Goal: Obtain resource: Download file/media

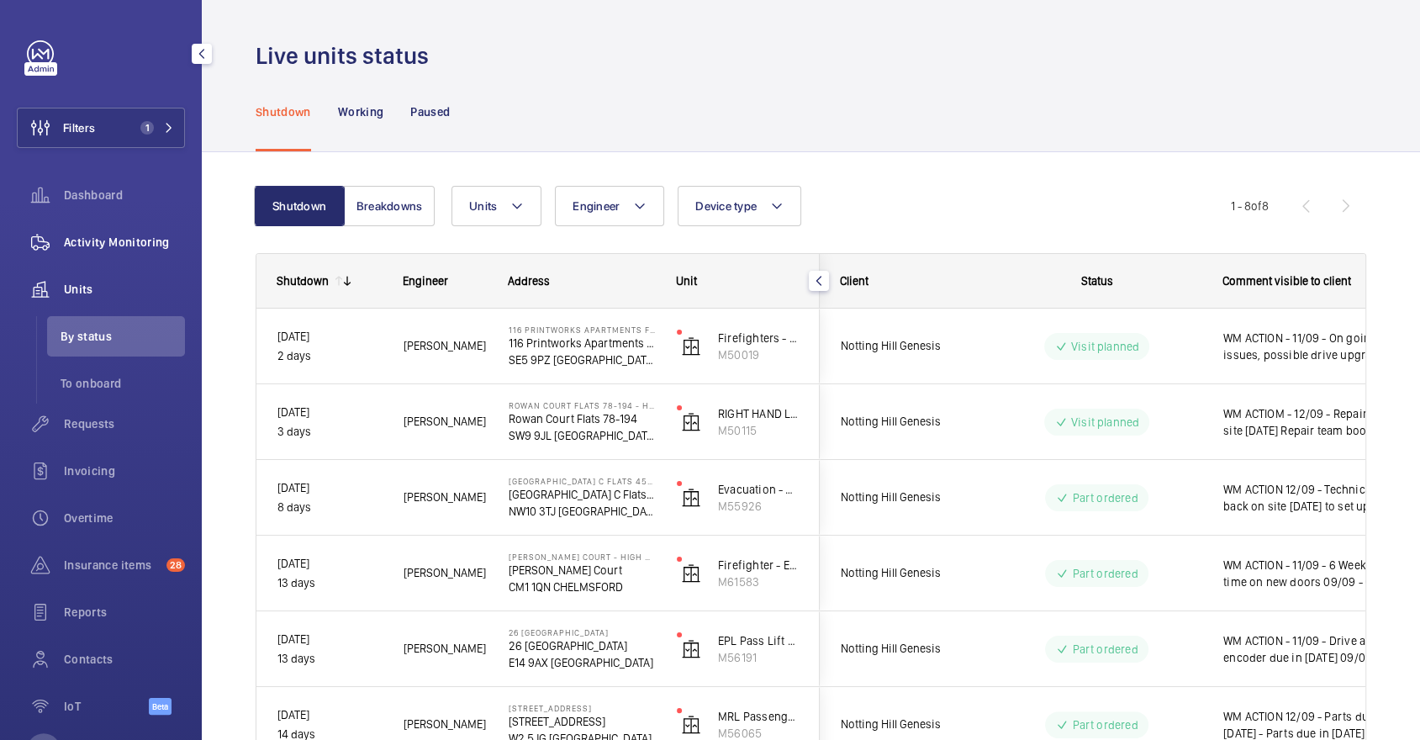
click at [165, 245] on span "Activity Monitoring" at bounding box center [124, 242] width 121 height 17
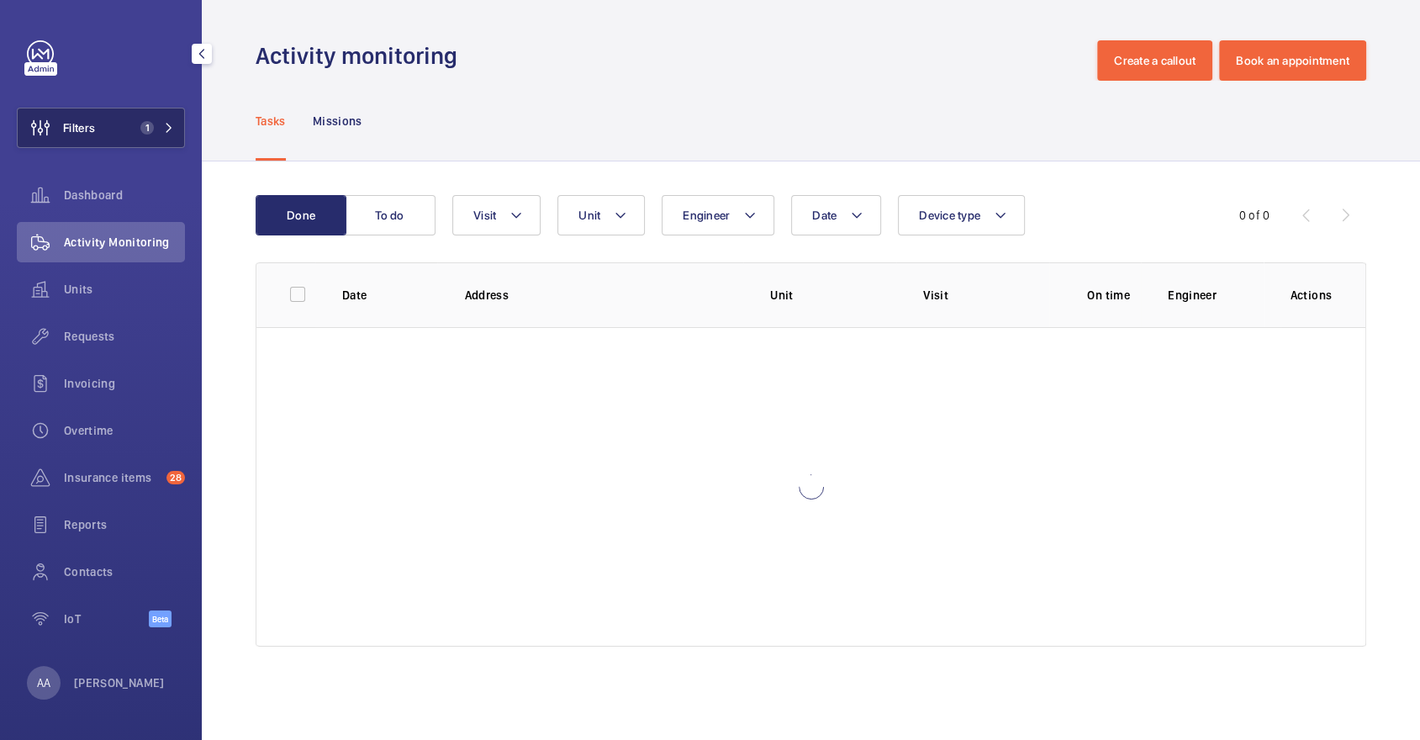
click at [135, 135] on button "Filters 1" at bounding box center [101, 128] width 168 height 40
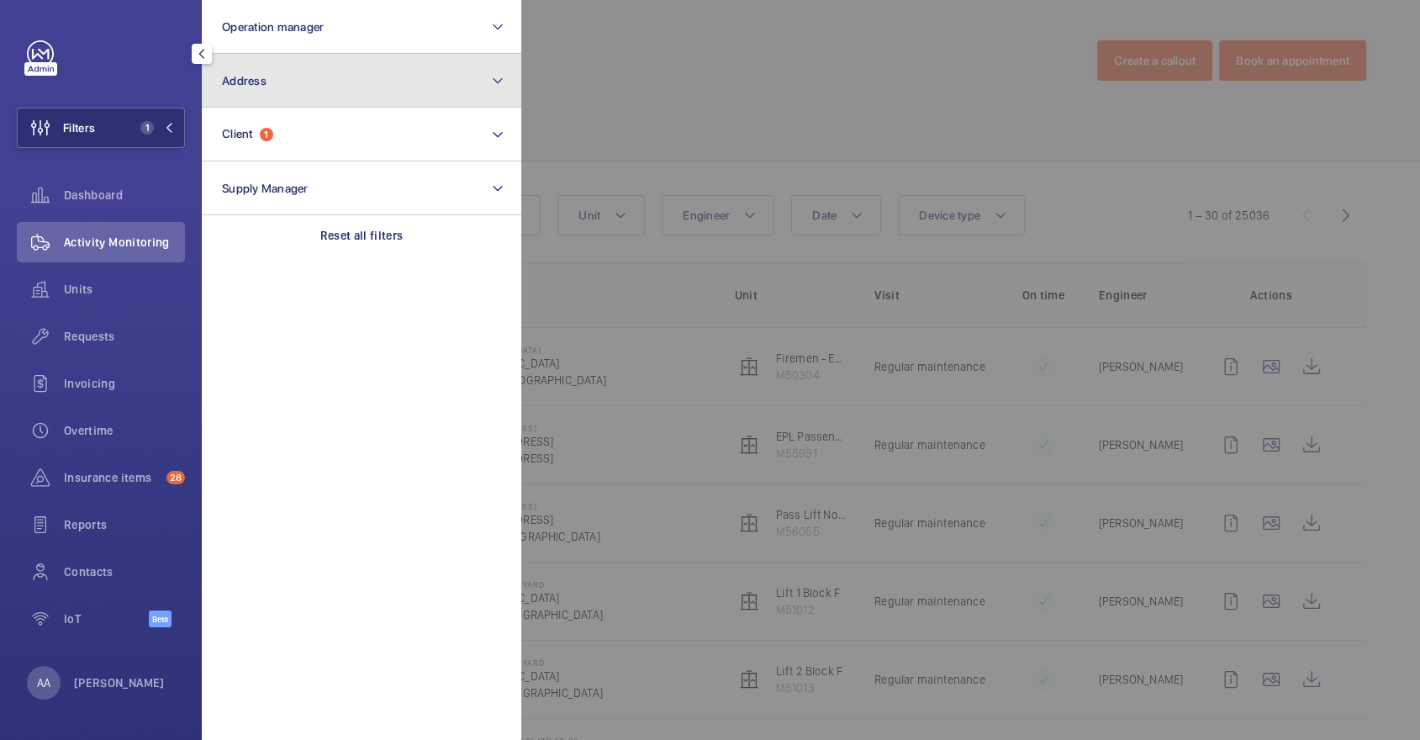
click at [293, 78] on button "Address" at bounding box center [361, 81] width 319 height 54
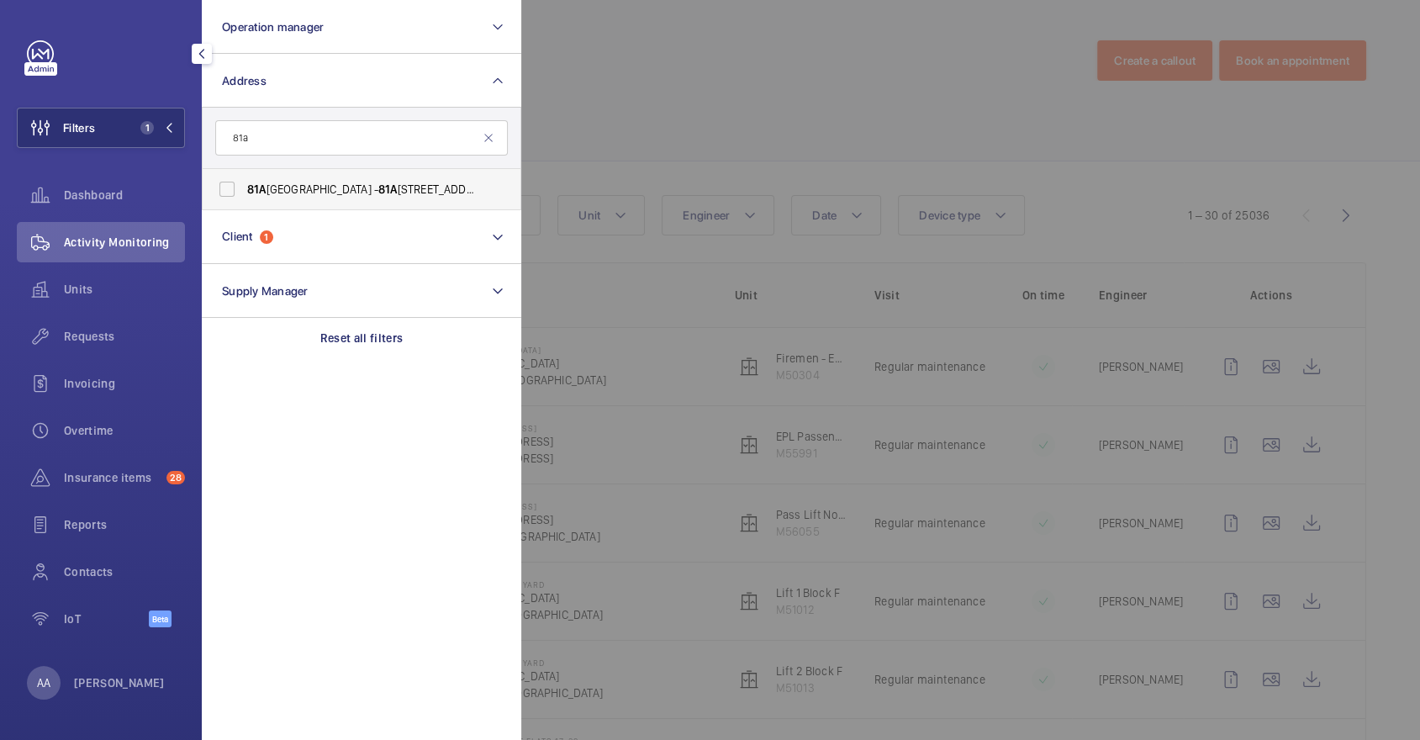
type input "81a"
click at [331, 177] on label "[STREET_ADDRESS]" at bounding box center [349, 189] width 293 height 40
click at [244, 177] on input "[STREET_ADDRESS]" at bounding box center [227, 189] width 34 height 34
checkbox input "true"
click at [727, 110] on div at bounding box center [1231, 370] width 1420 height 740
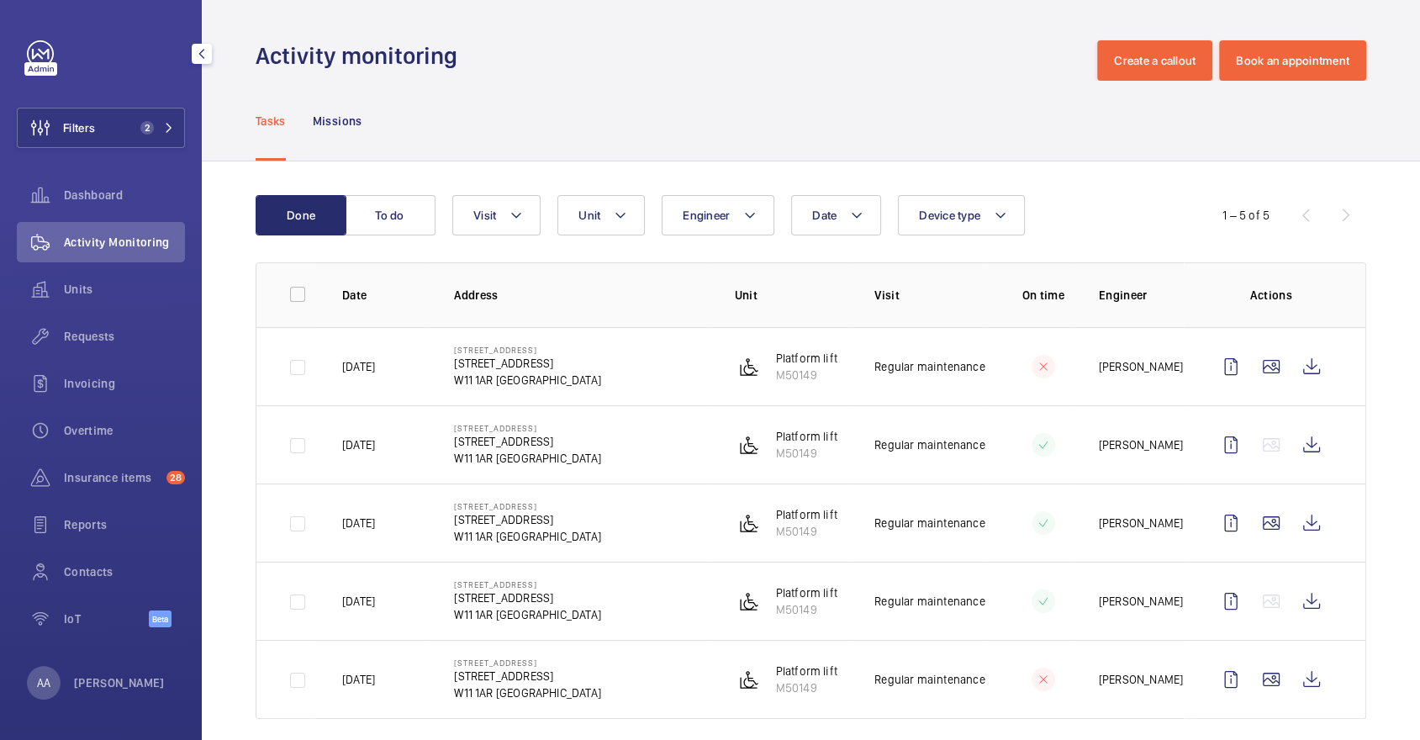
click at [119, 268] on div "Activity Monitoring" at bounding box center [101, 245] width 168 height 47
click at [126, 288] on span "Units" at bounding box center [124, 289] width 121 height 17
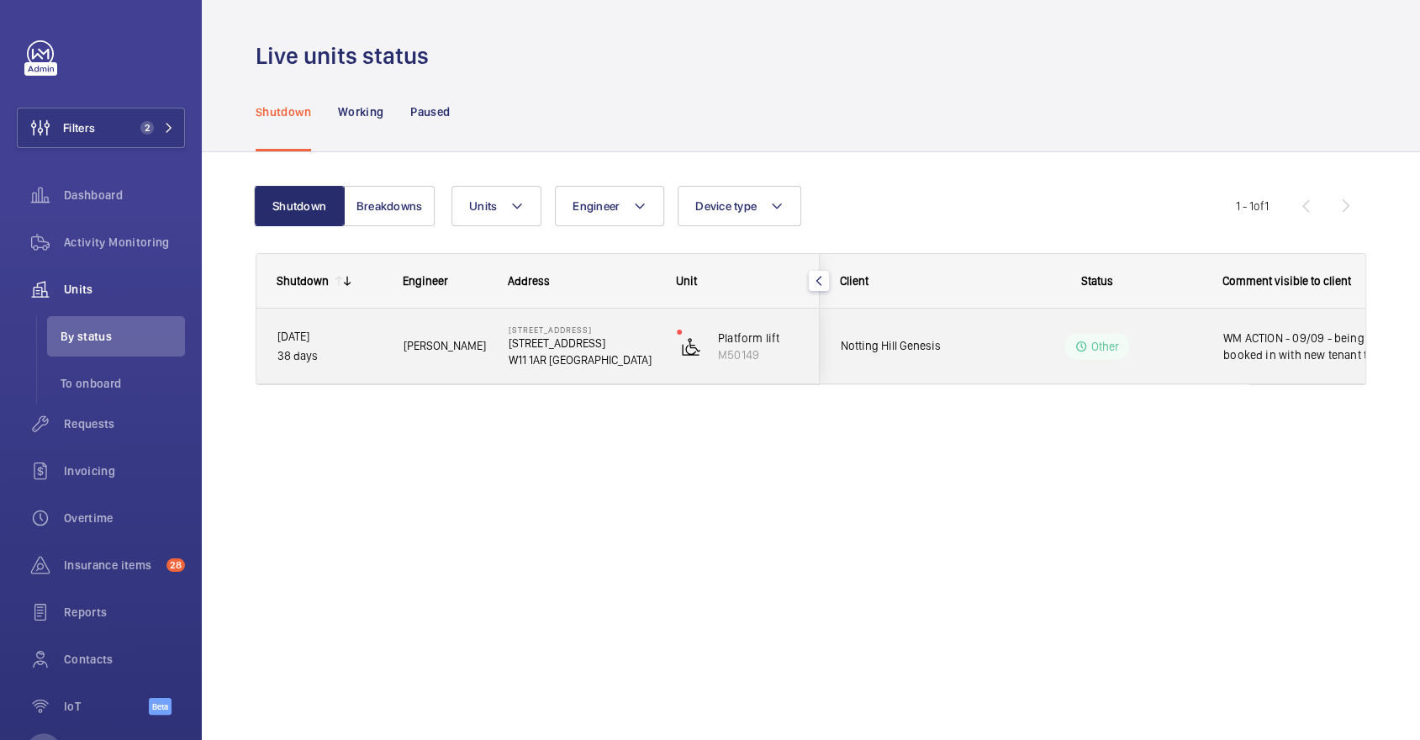
click at [1016, 351] on wm-front-pills-cell "Other" at bounding box center [1096, 346] width 209 height 27
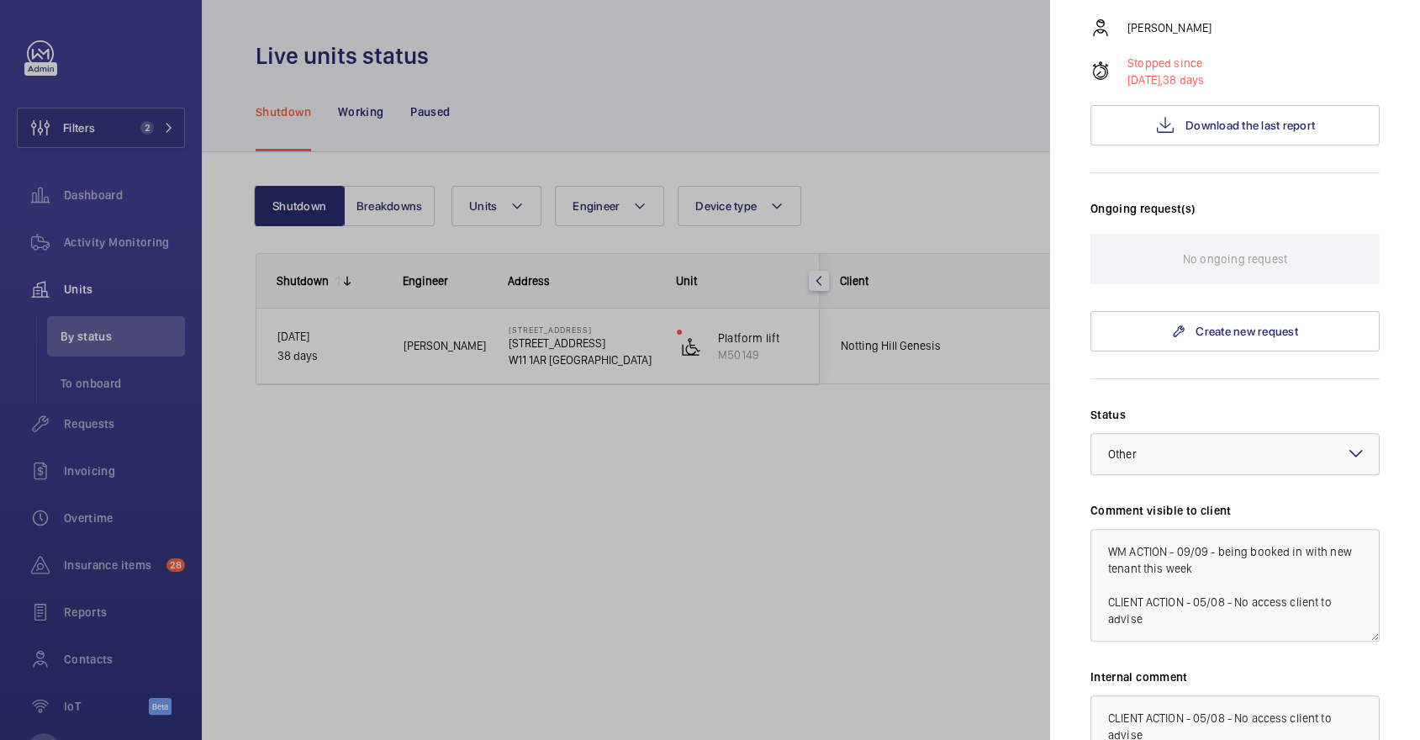
scroll to position [255, 0]
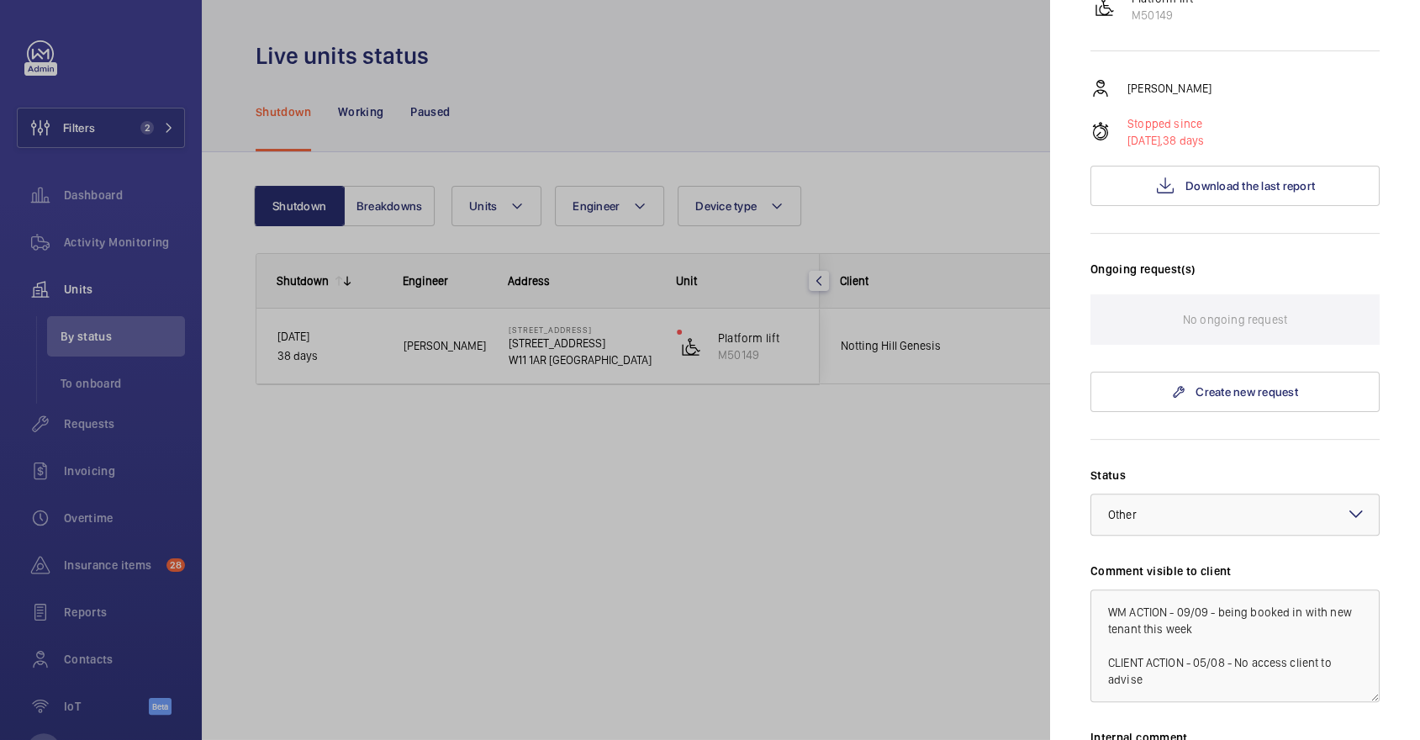
click at [803, 89] on div at bounding box center [710, 370] width 1420 height 740
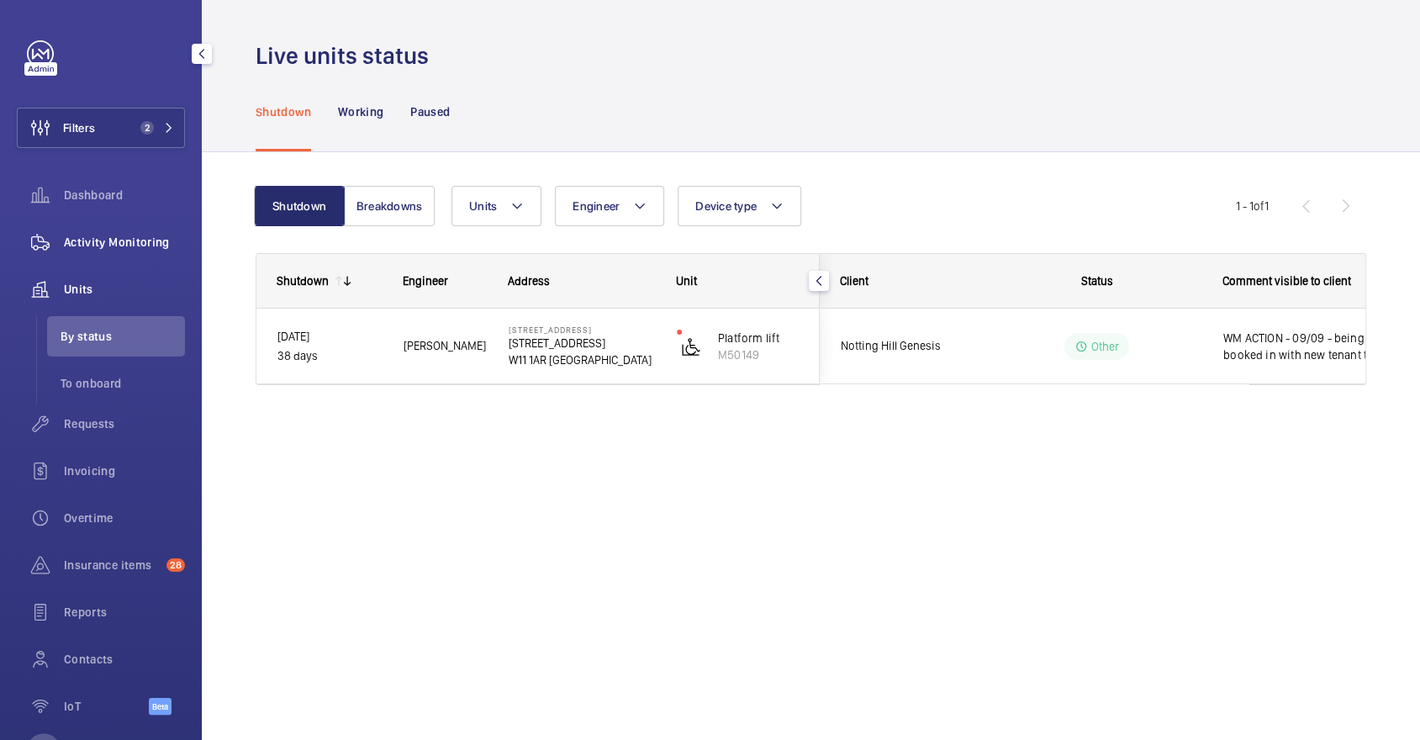
click at [109, 246] on span "Activity Monitoring" at bounding box center [124, 242] width 121 height 17
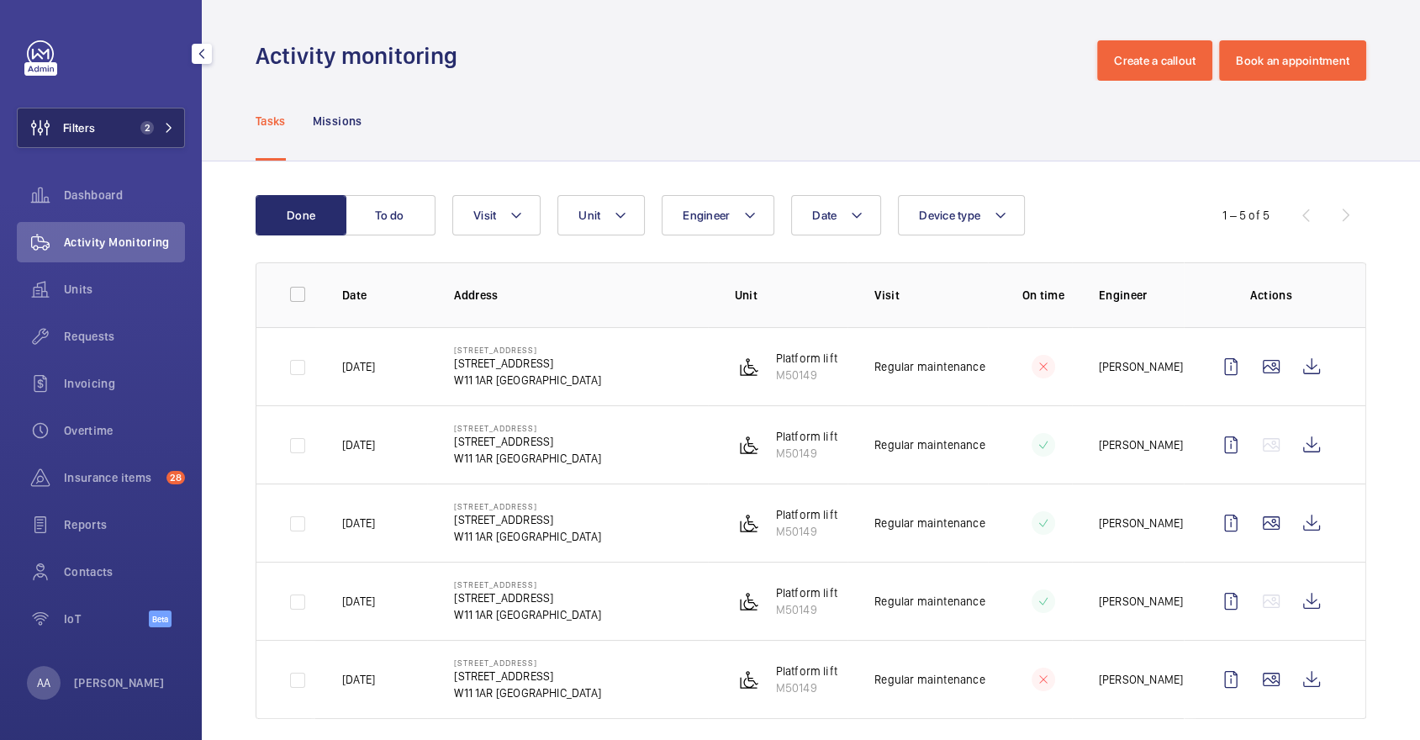
click at [128, 141] on button "Filters 2" at bounding box center [101, 128] width 168 height 40
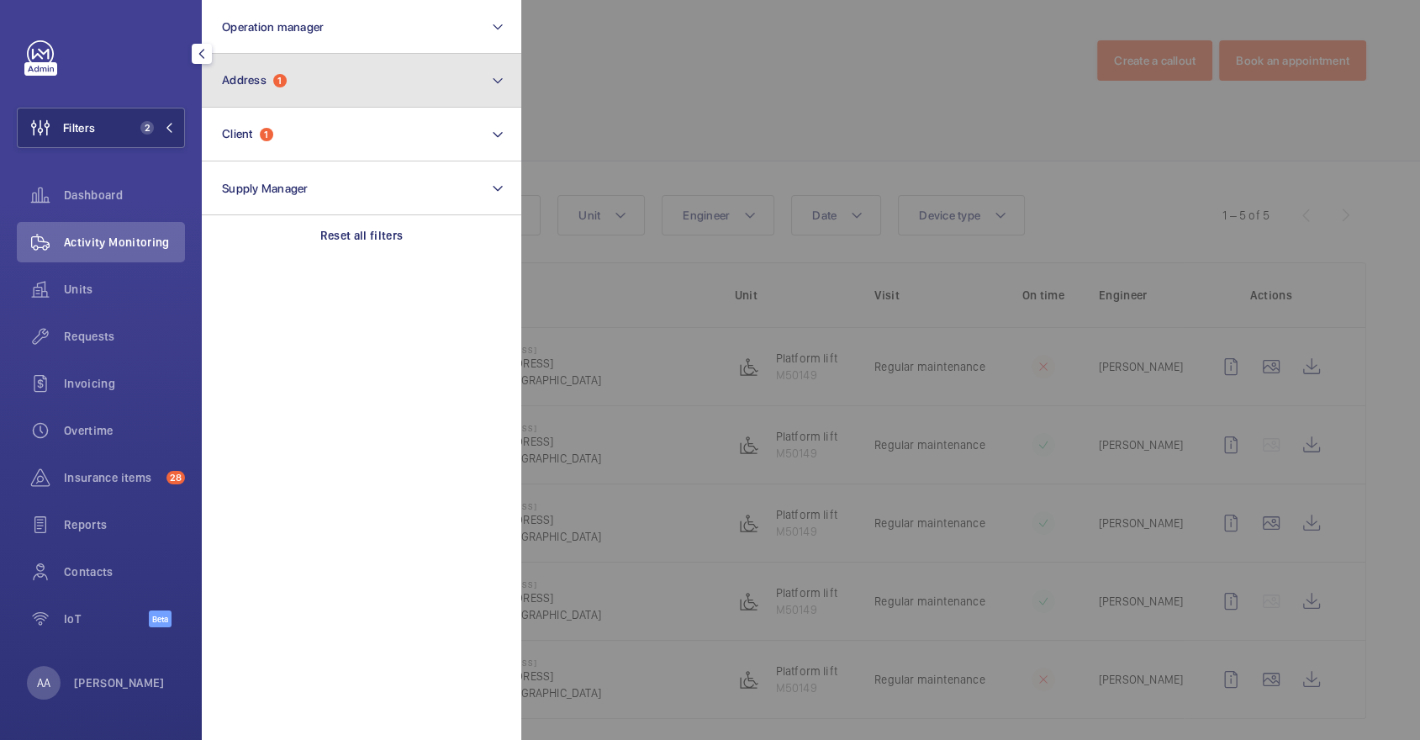
click at [301, 64] on button "Address 1" at bounding box center [361, 81] width 319 height 54
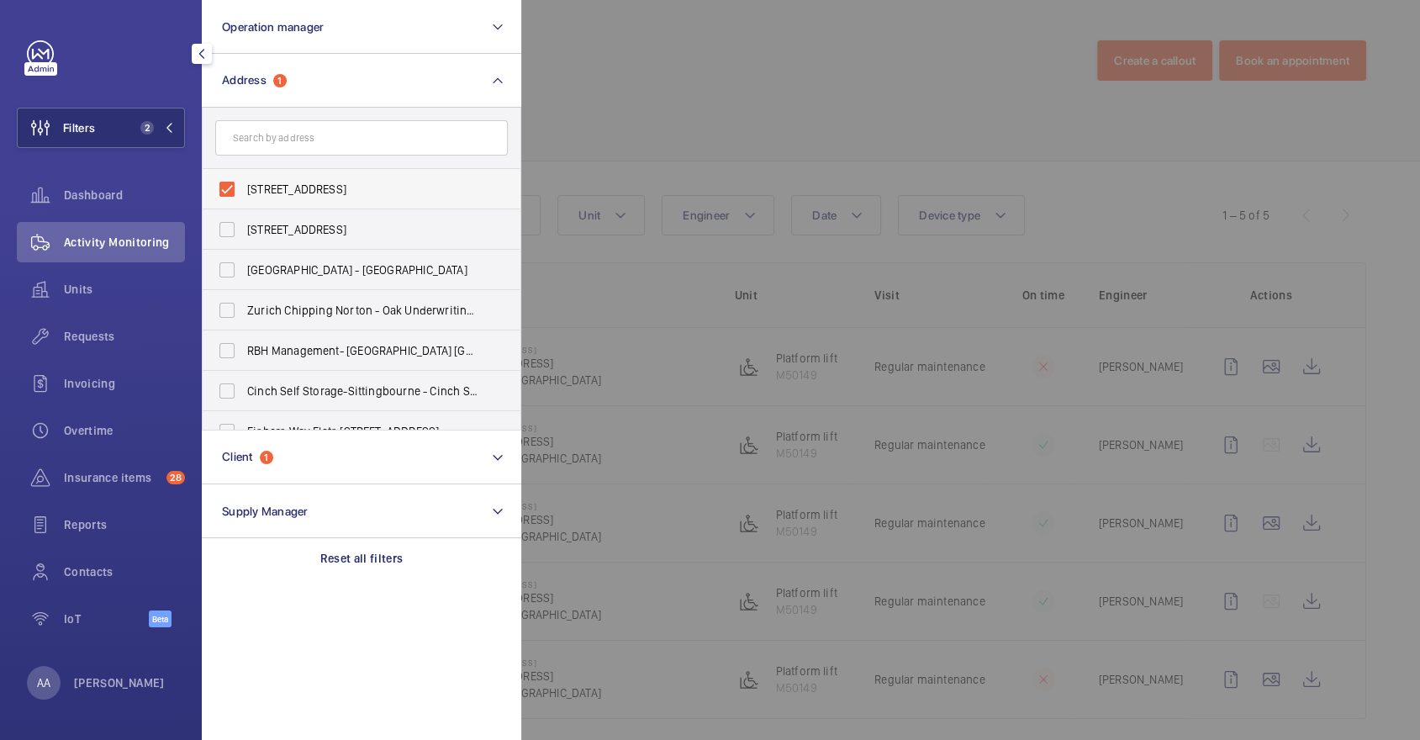
click at [313, 178] on label "[STREET_ADDRESS]" at bounding box center [349, 189] width 293 height 40
click at [244, 178] on input "[STREET_ADDRESS]" at bounding box center [227, 189] width 34 height 34
checkbox input "false"
click at [103, 284] on span "Units" at bounding box center [124, 289] width 121 height 17
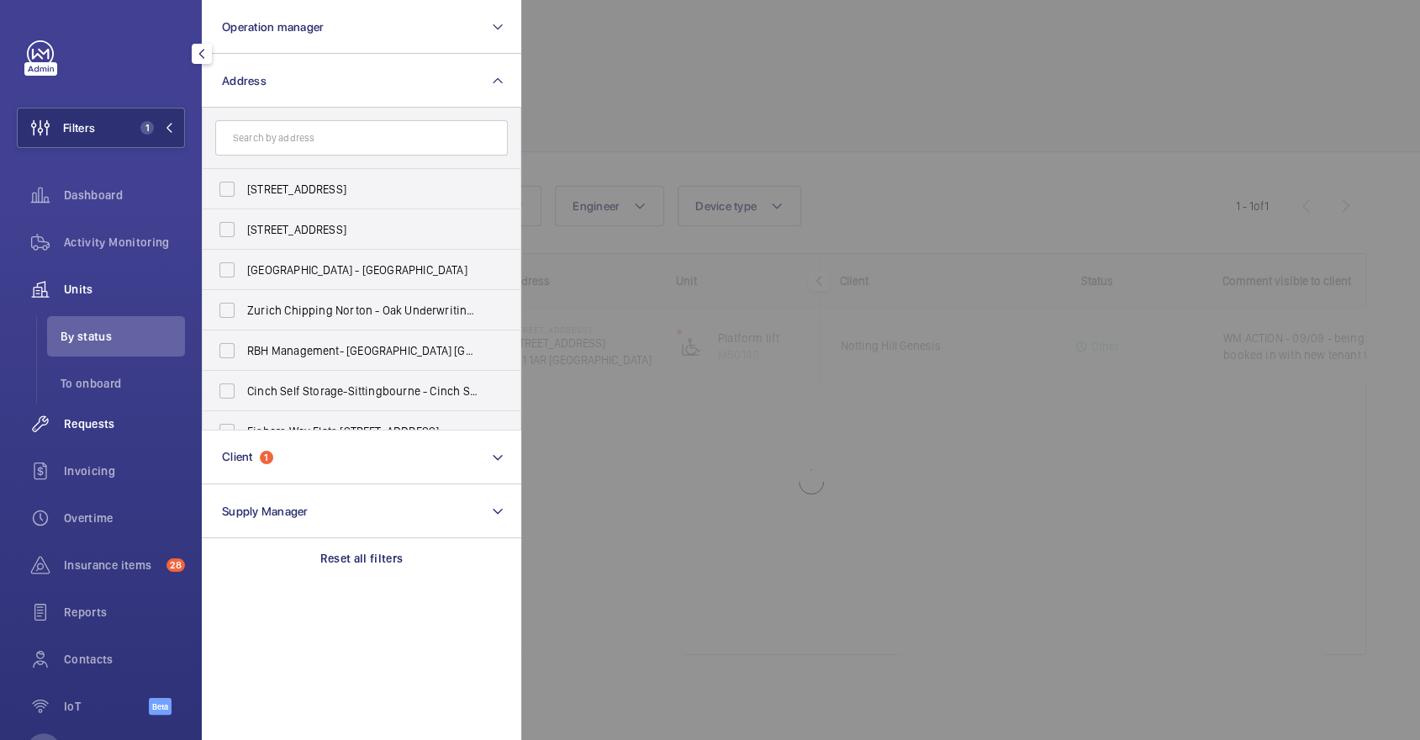
click at [124, 442] on div "Requests" at bounding box center [101, 424] width 168 height 40
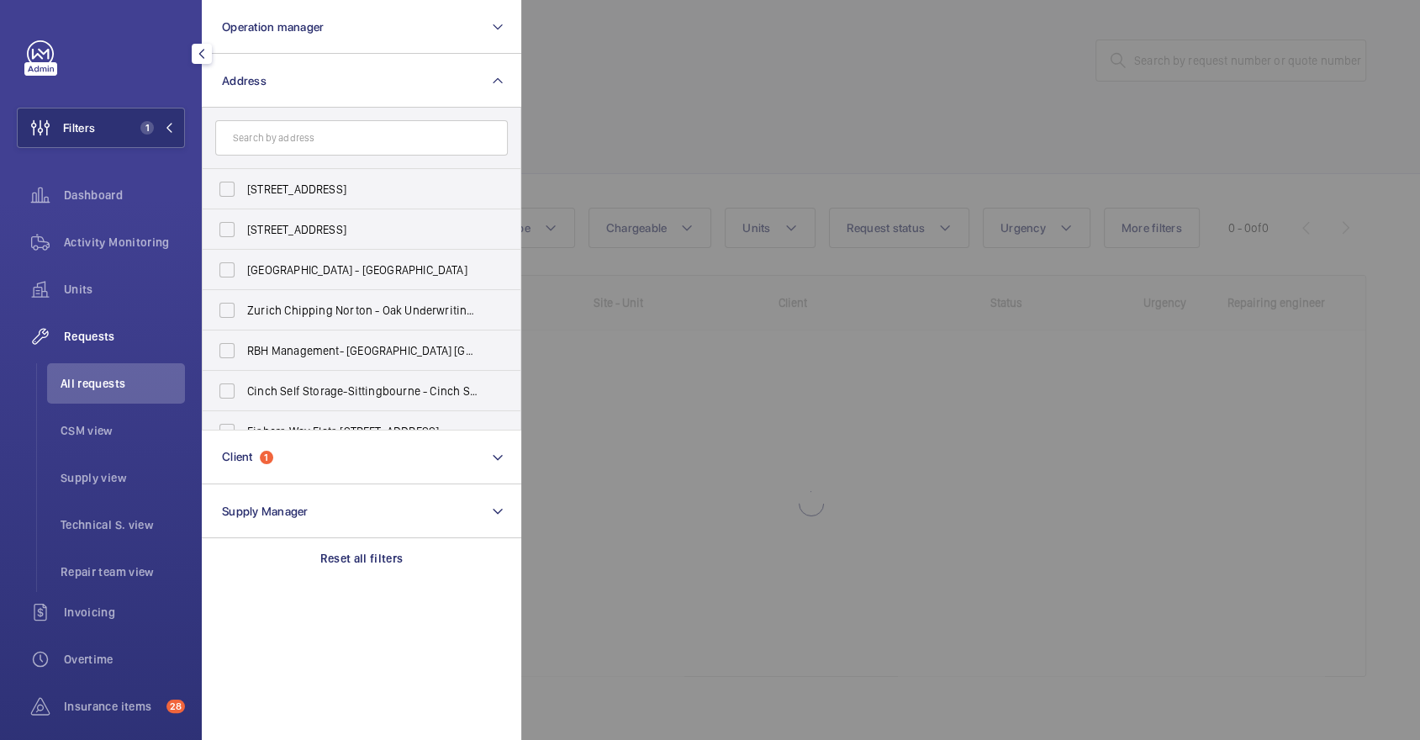
click at [718, 124] on div at bounding box center [1231, 370] width 1420 height 740
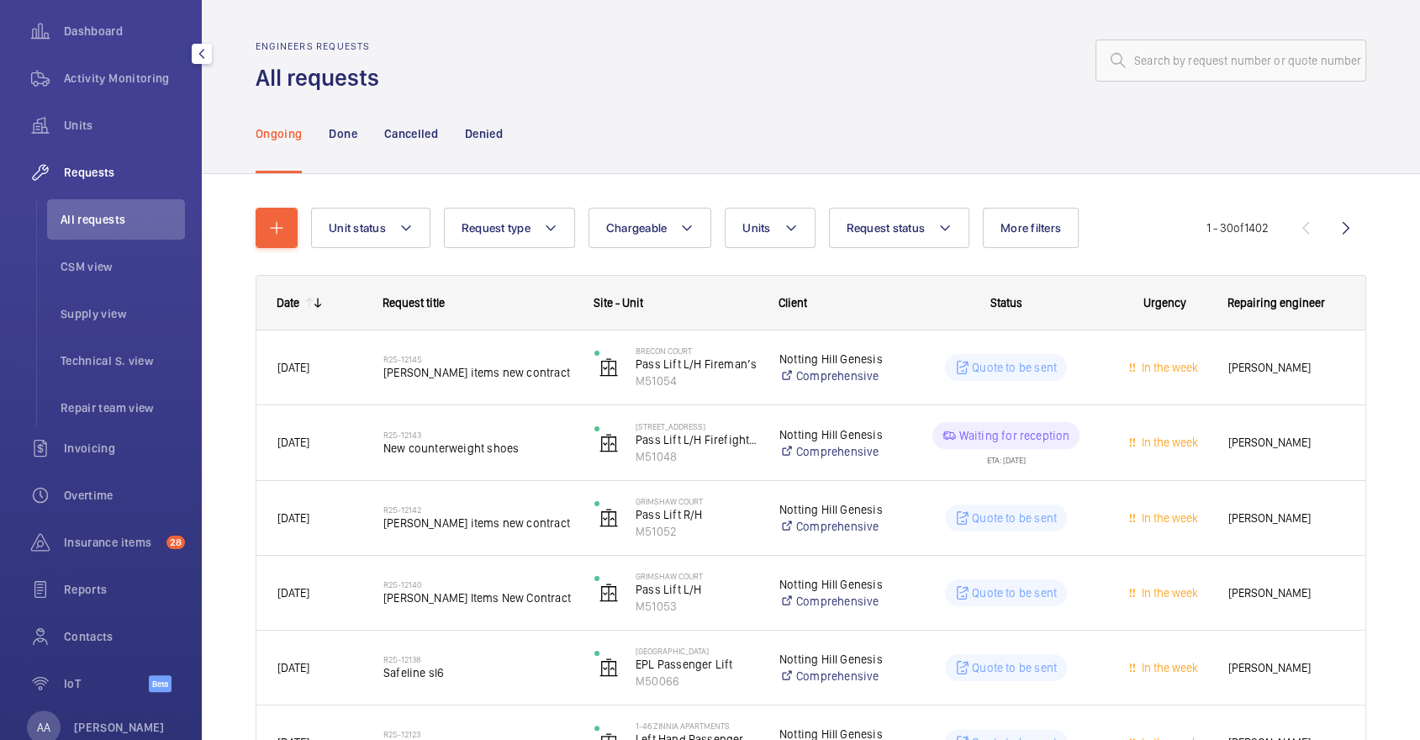
scroll to position [208, 0]
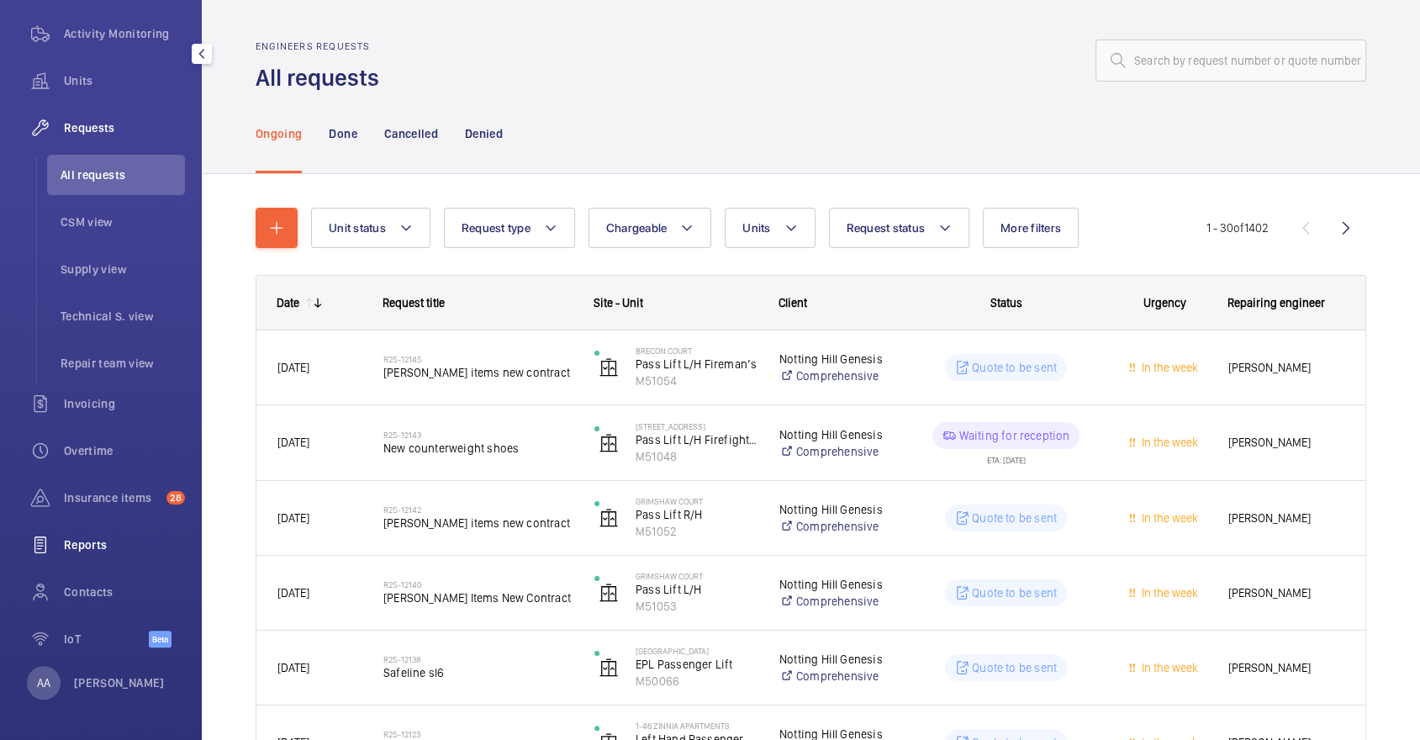
click at [103, 555] on div "Reports" at bounding box center [101, 545] width 168 height 40
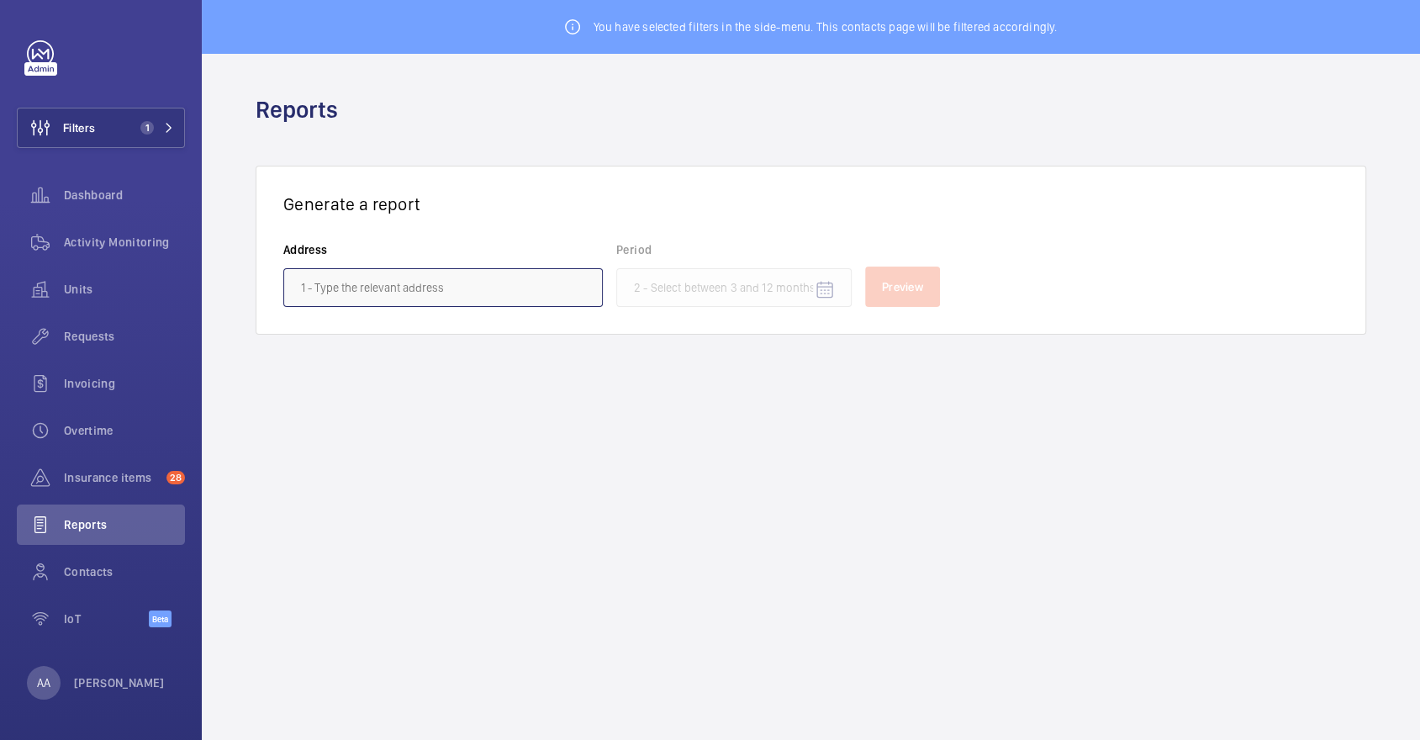
click at [517, 272] on input "text" at bounding box center [442, 287] width 319 height 39
click at [515, 333] on span "[GEOGRAPHIC_DATA] - [STREET_ADDRESS]" at bounding box center [408, 336] width 214 height 17
type input "[GEOGRAPHIC_DATA] - [STREET_ADDRESS]"
click at [825, 287] on mat-icon "Open calendar" at bounding box center [825, 290] width 20 height 20
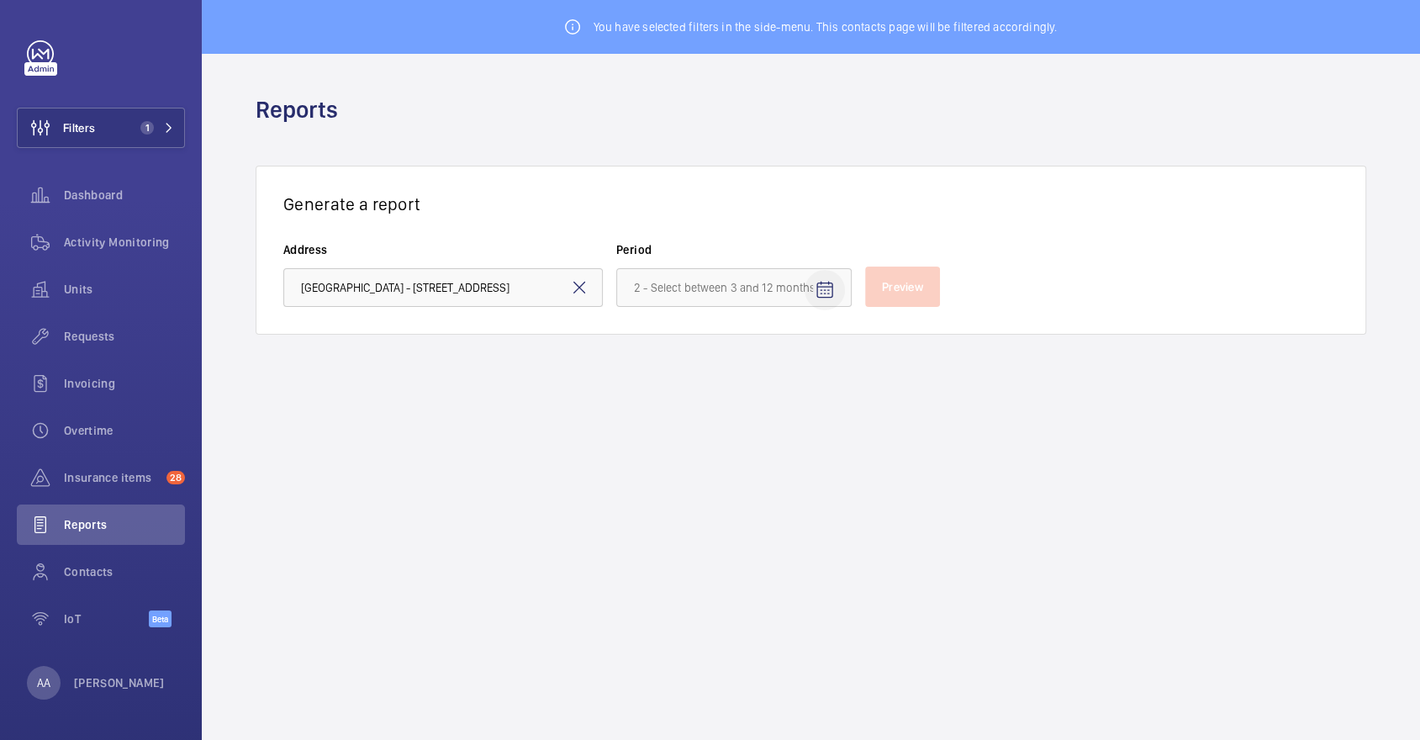
scroll to position [0, 0]
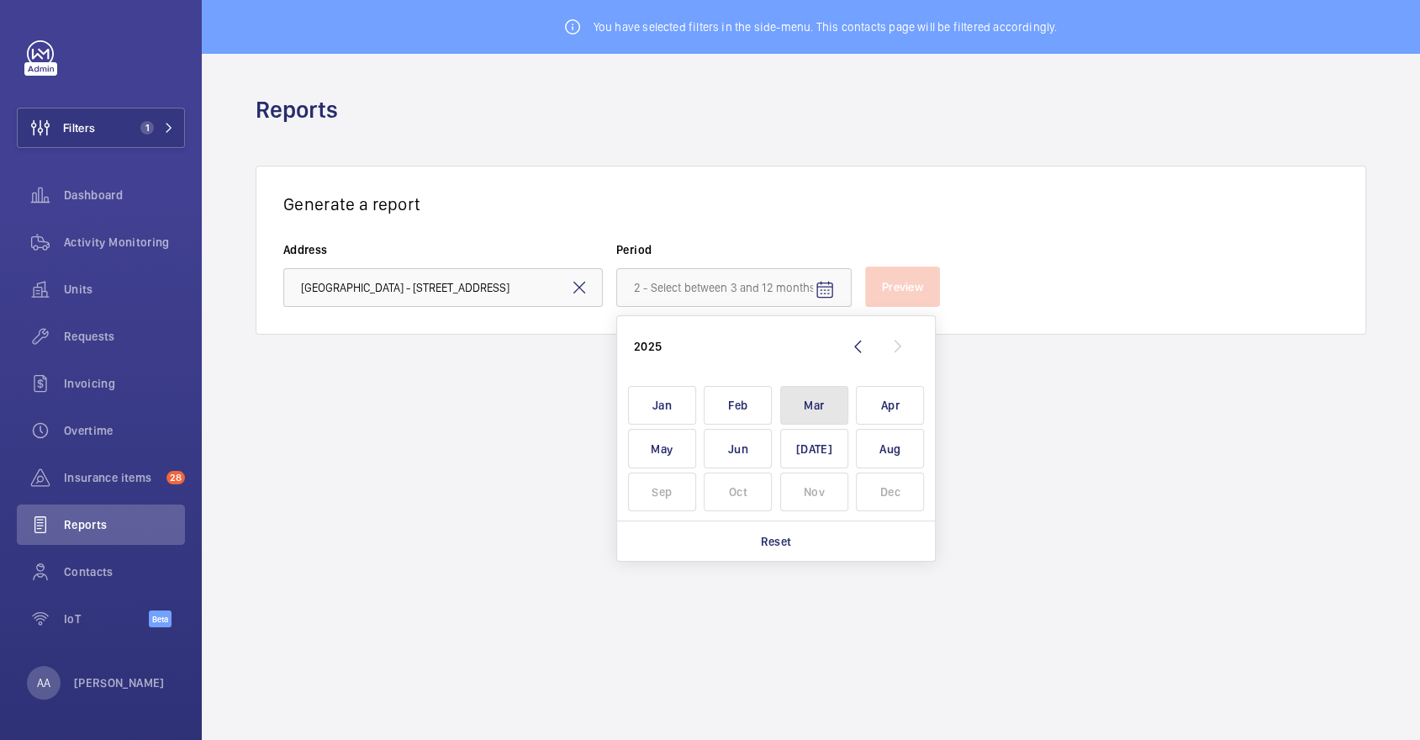
click at [815, 408] on span "Mar" at bounding box center [814, 406] width 68 height 40
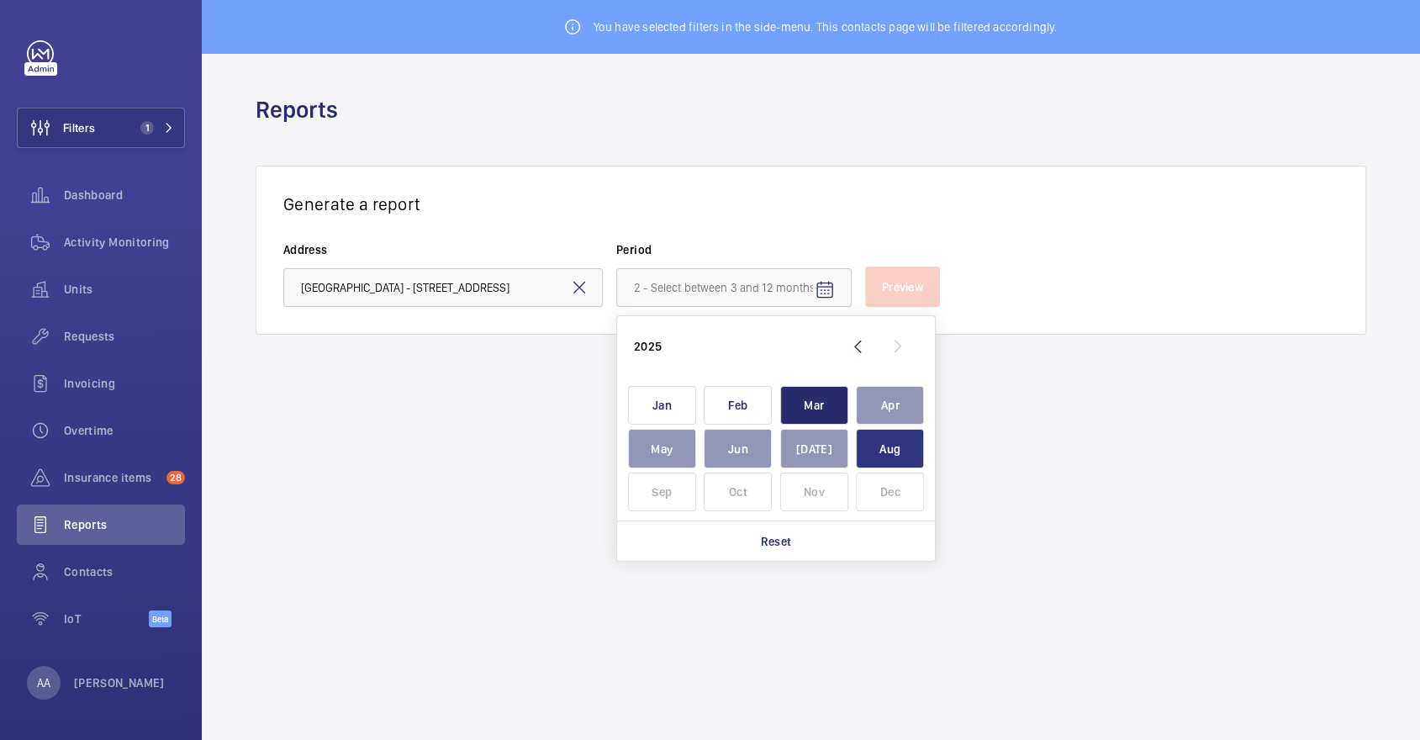
click at [886, 451] on span "Aug" at bounding box center [890, 449] width 68 height 40
type input "[DATE] - [DATE]"
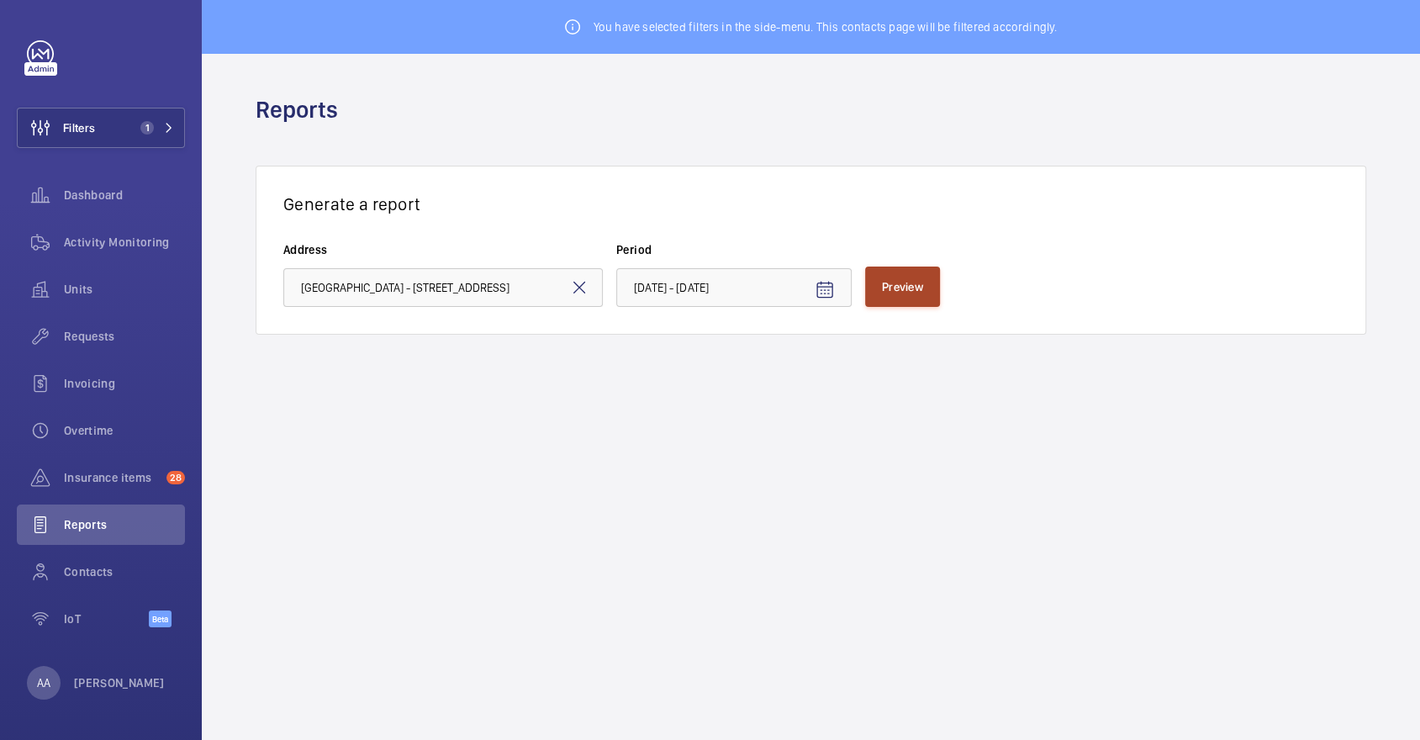
click at [905, 298] on button "Preview" at bounding box center [902, 287] width 75 height 40
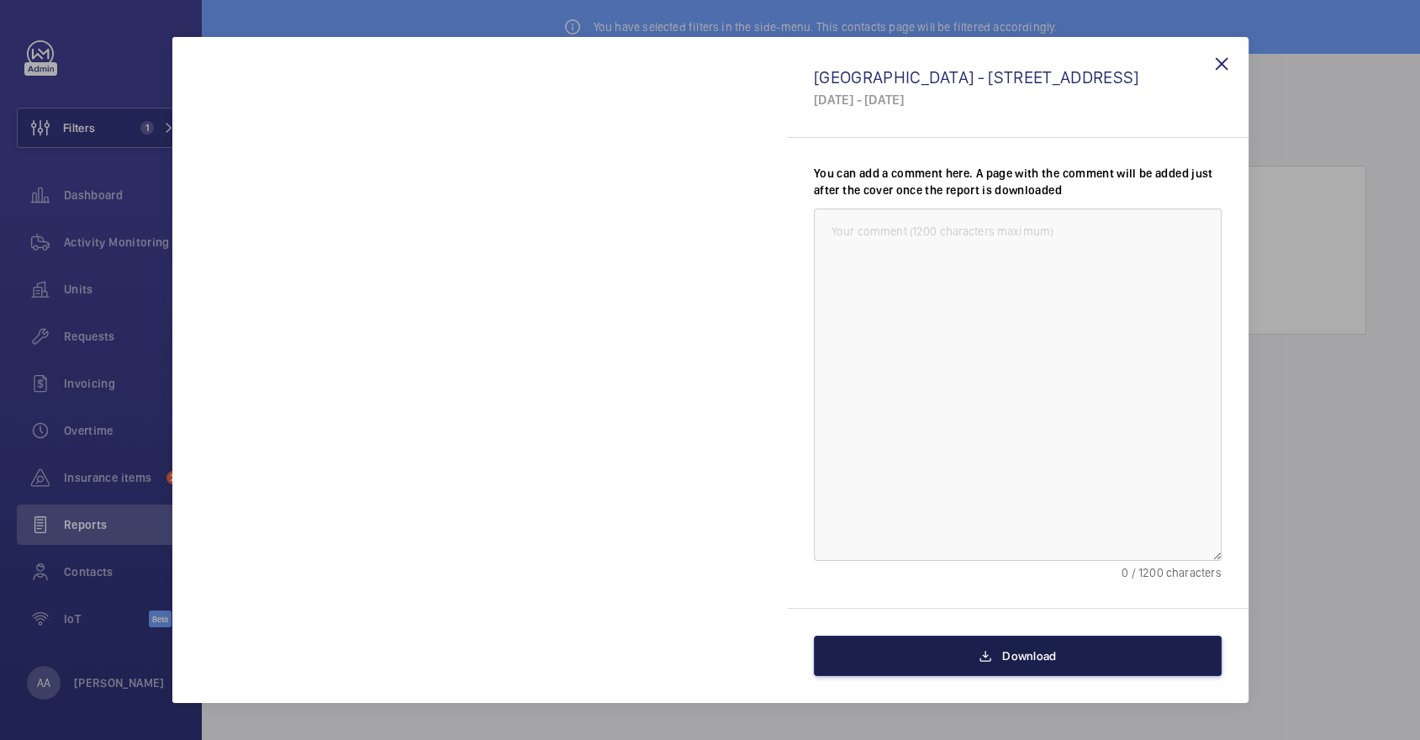
click at [1004, 660] on span "Download" at bounding box center [1029, 655] width 54 height 13
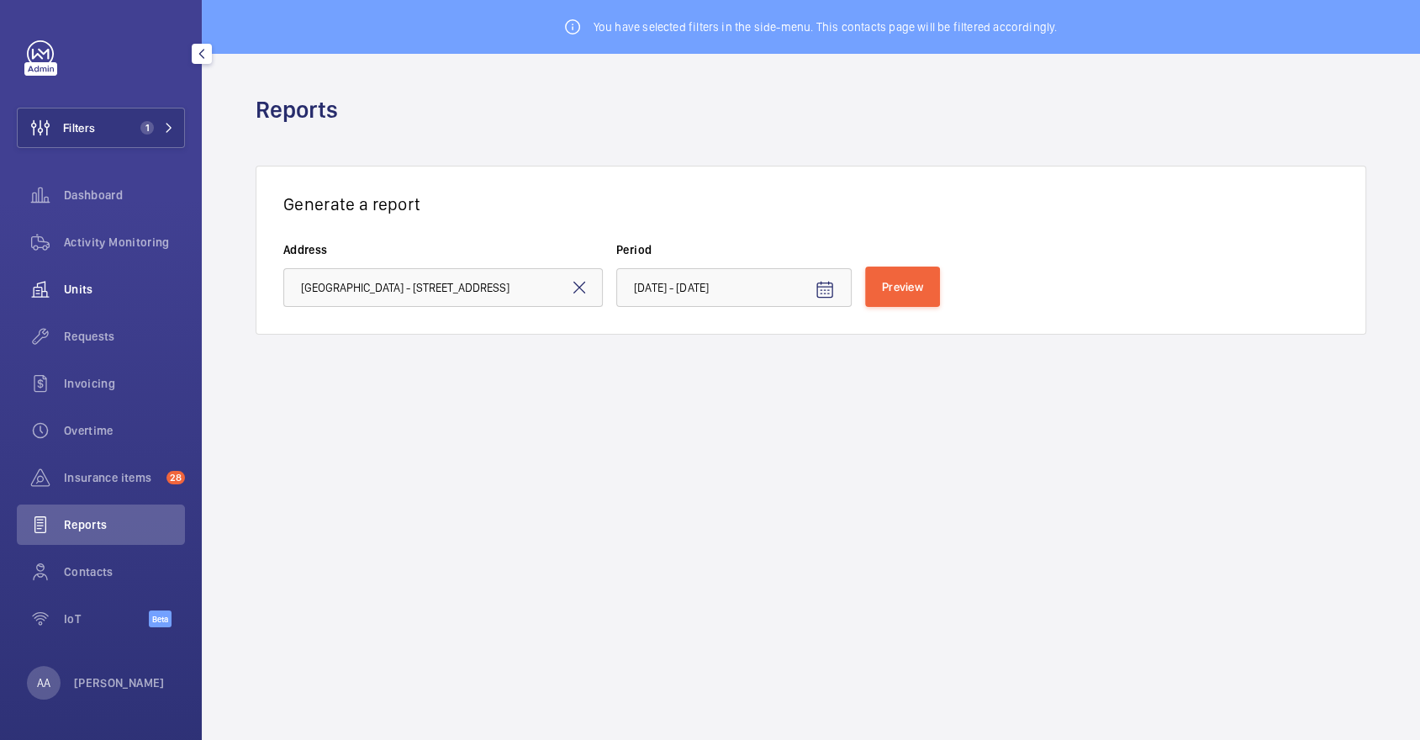
click at [129, 269] on div "Units" at bounding box center [101, 289] width 168 height 40
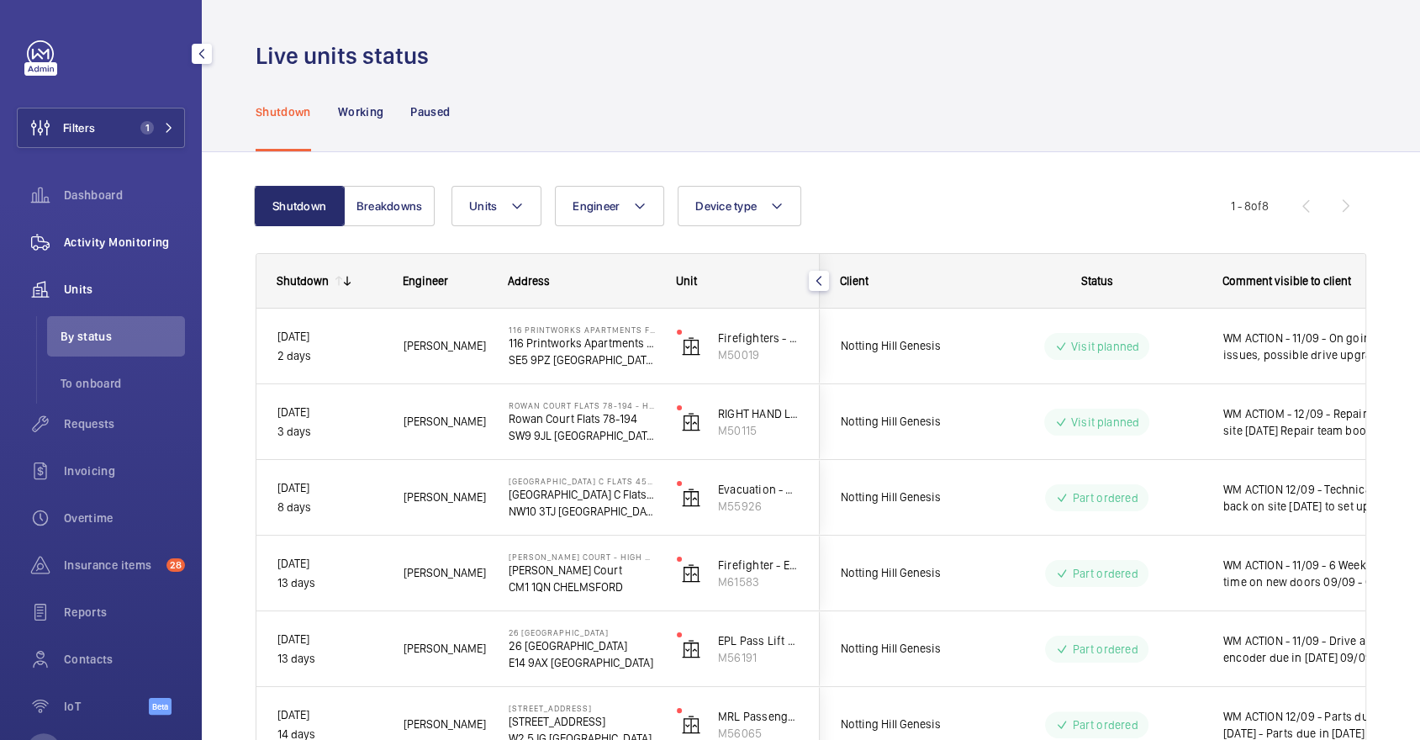
click at [140, 240] on span "Activity Monitoring" at bounding box center [124, 242] width 121 height 17
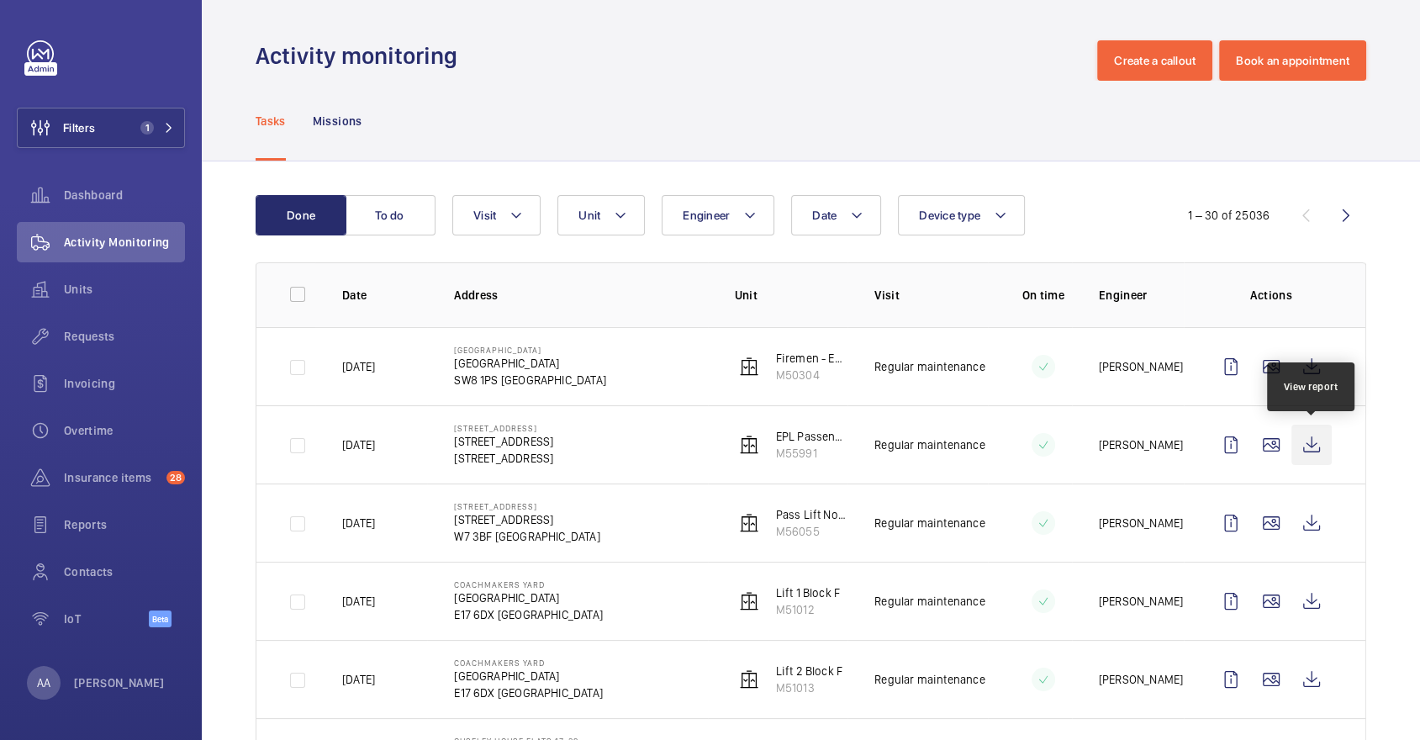
click at [1311, 441] on wm-front-icon-button at bounding box center [1311, 445] width 40 height 40
click at [114, 352] on div "Requests" at bounding box center [101, 336] width 168 height 40
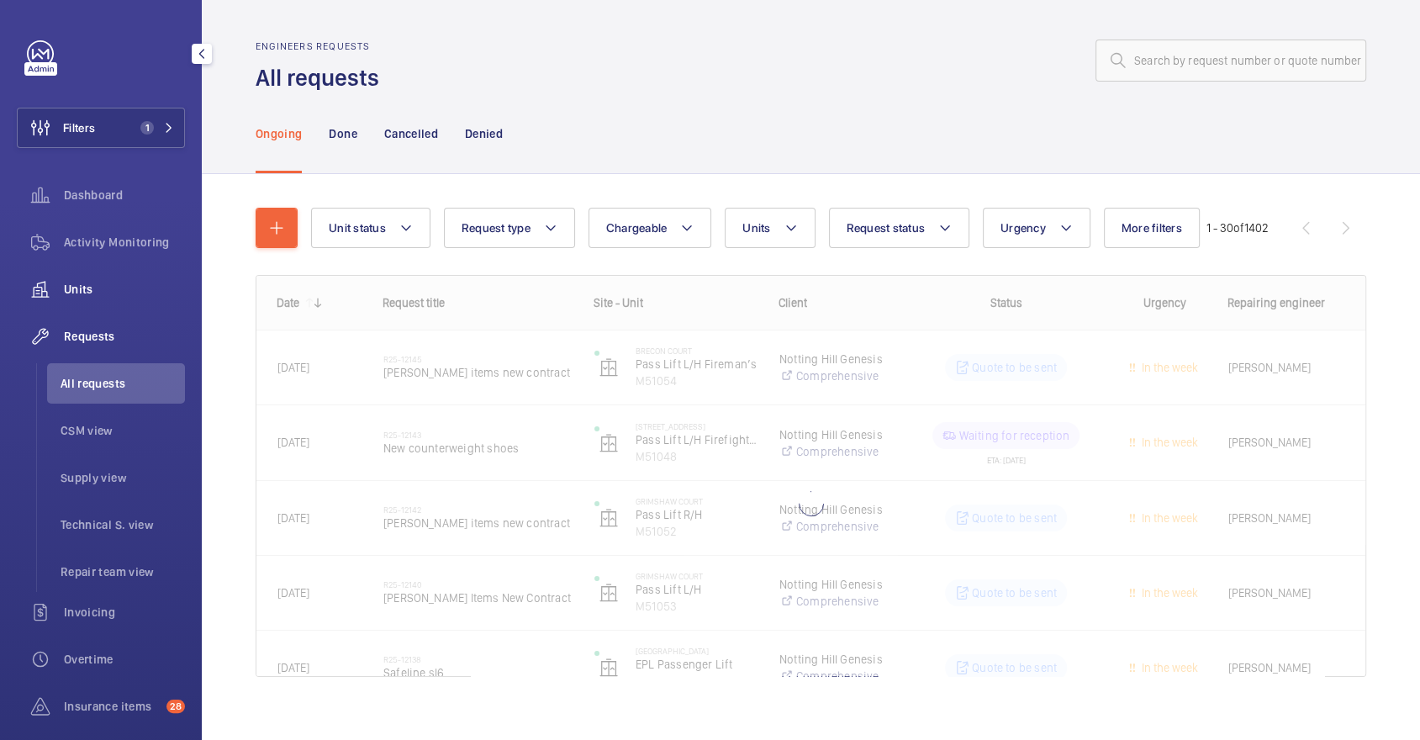
click at [106, 283] on span "Units" at bounding box center [124, 289] width 121 height 17
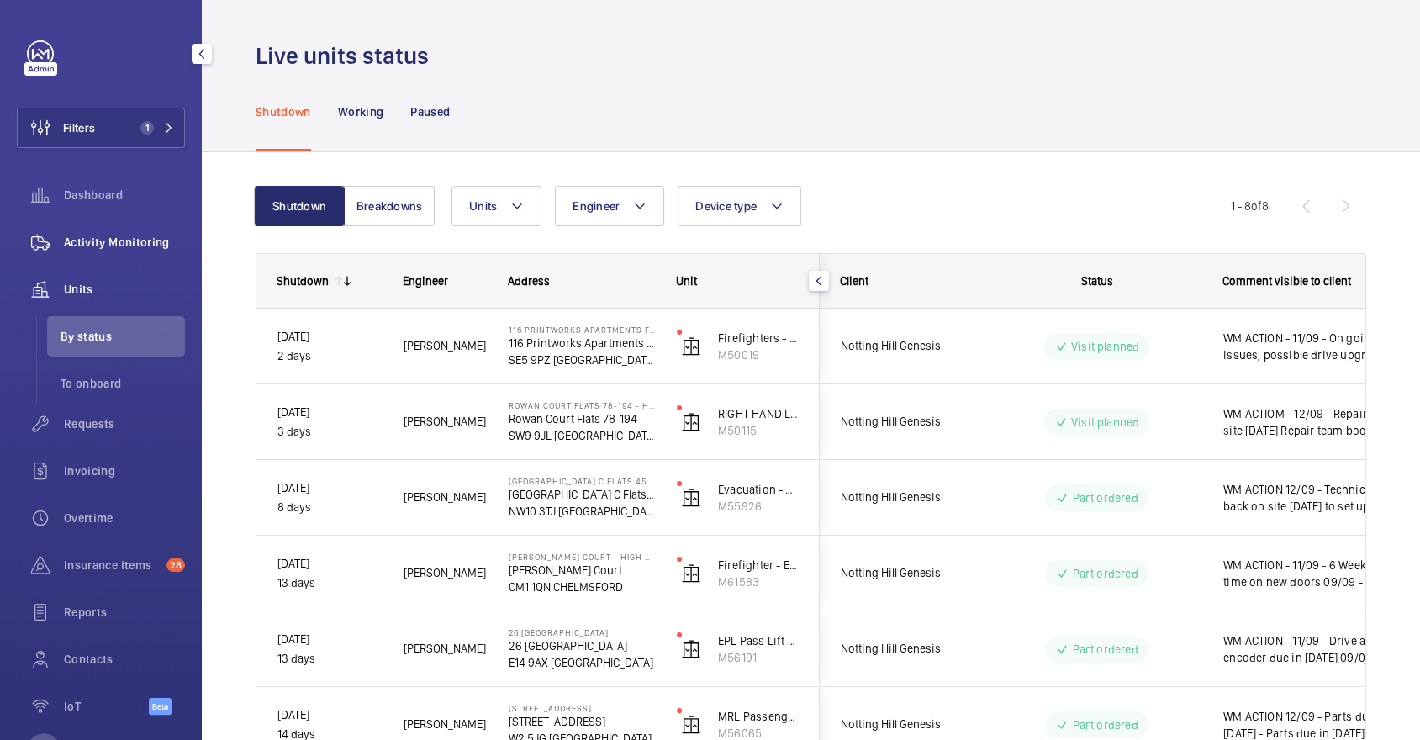
click at [136, 240] on span "Activity Monitoring" at bounding box center [124, 242] width 121 height 17
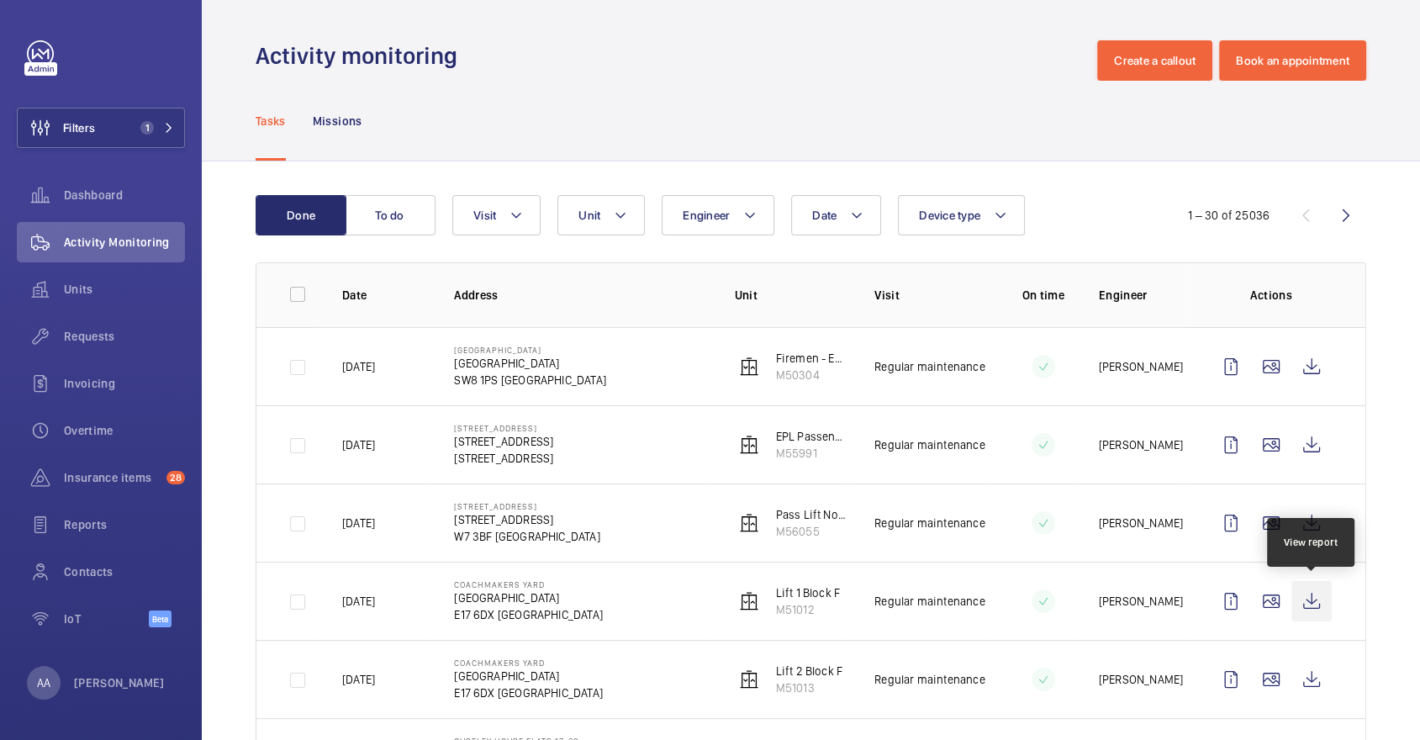
click at [1316, 595] on wm-front-icon-button at bounding box center [1311, 601] width 40 height 40
